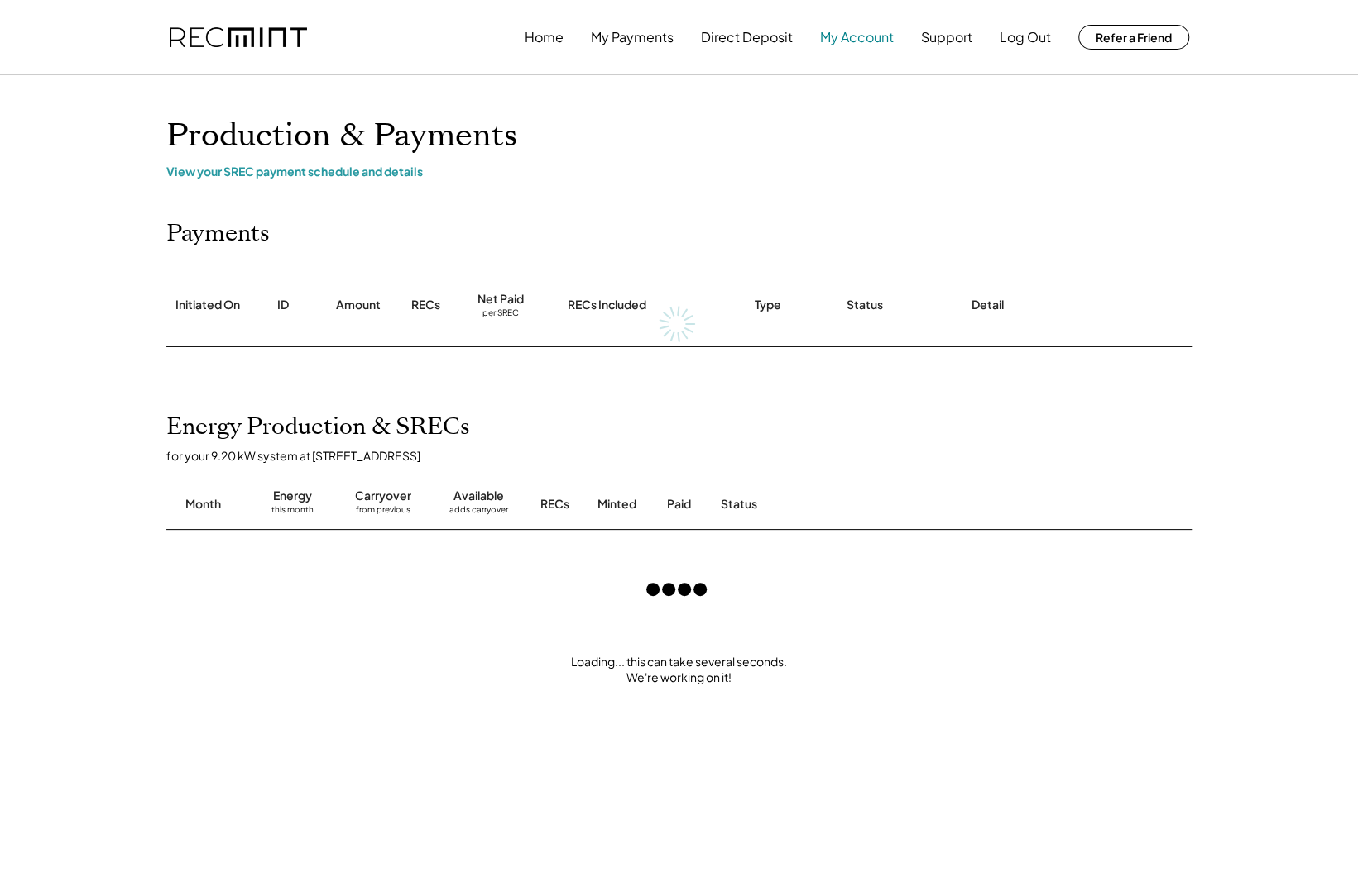
click at [856, 39] on button "My Account" at bounding box center [857, 37] width 74 height 33
